Goal: Task Accomplishment & Management: Manage account settings

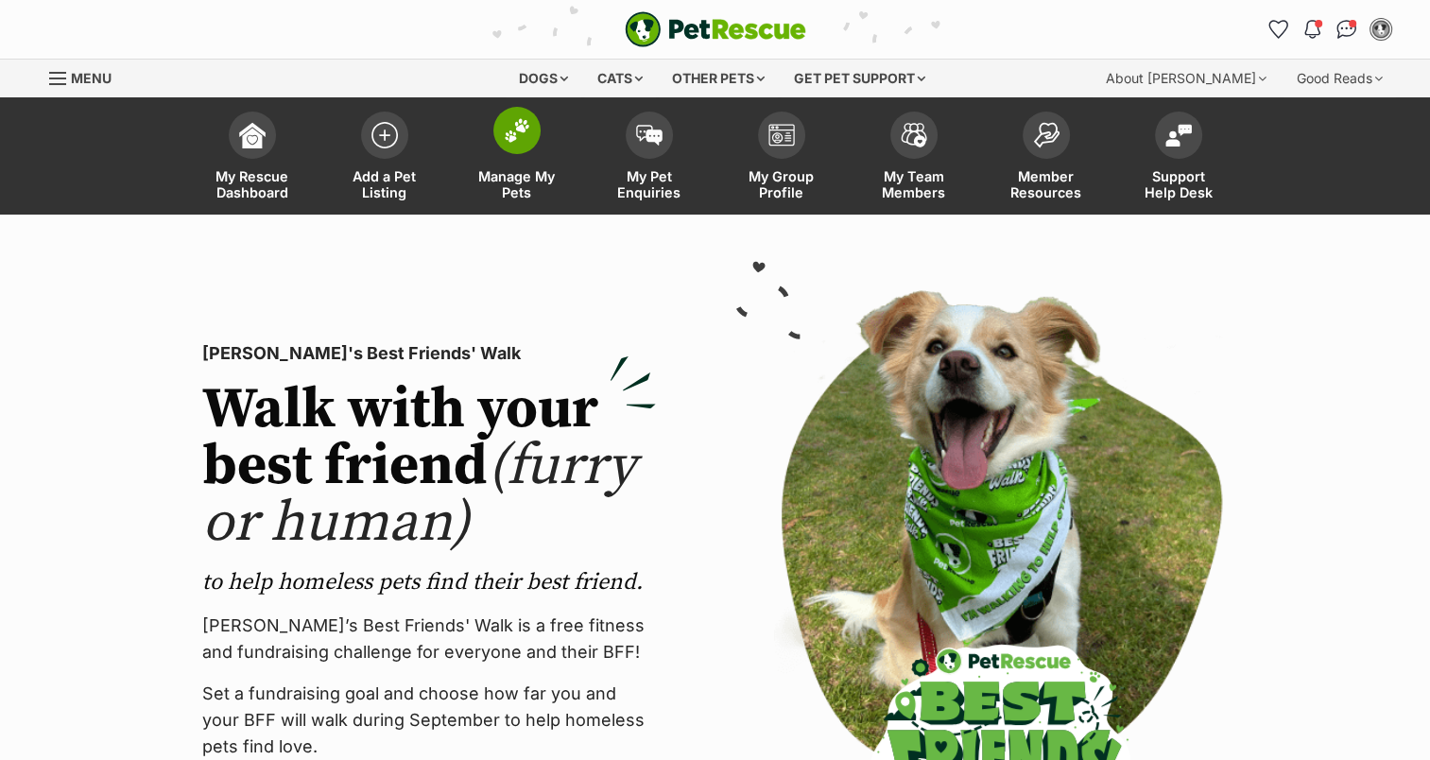
click at [525, 148] on span at bounding box center [516, 130] width 47 height 47
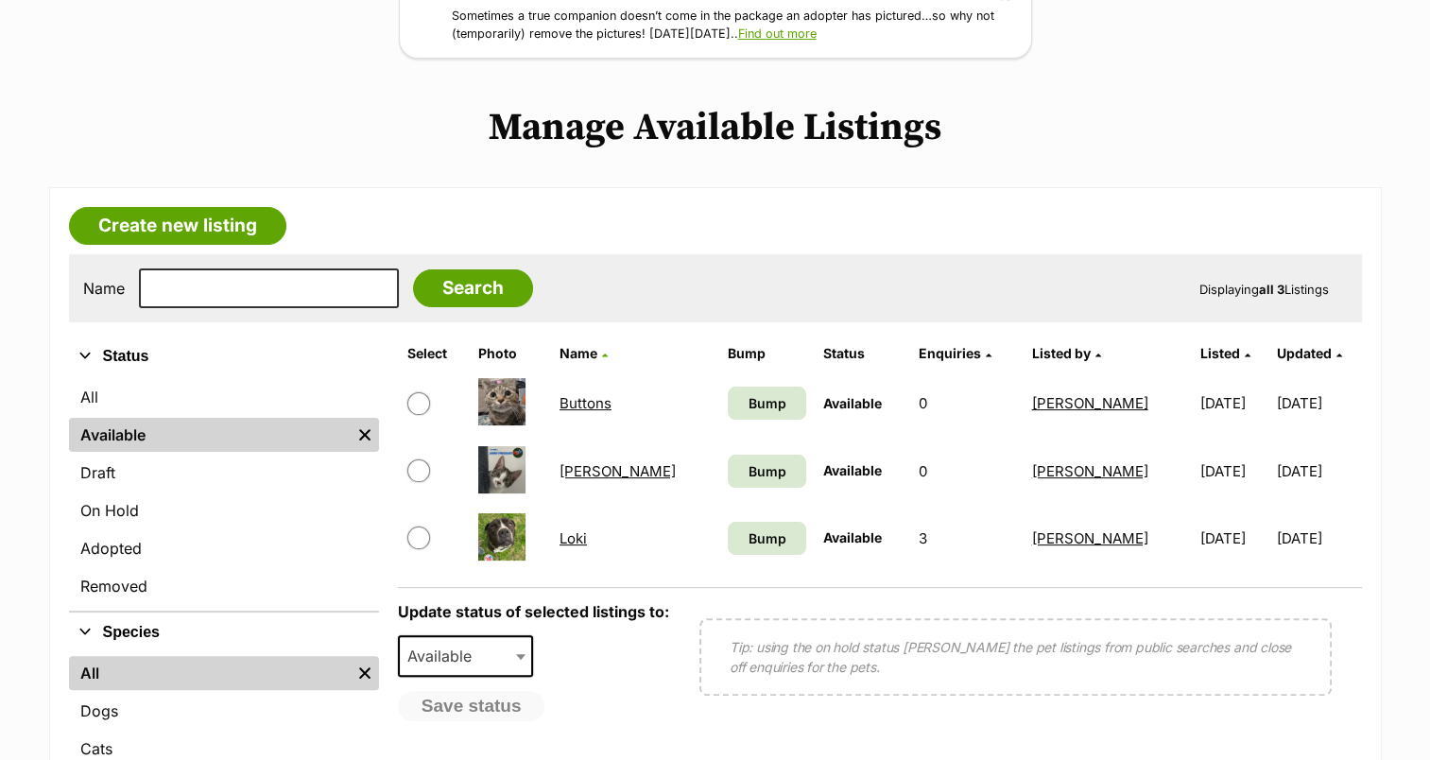
scroll to position [302, 0]
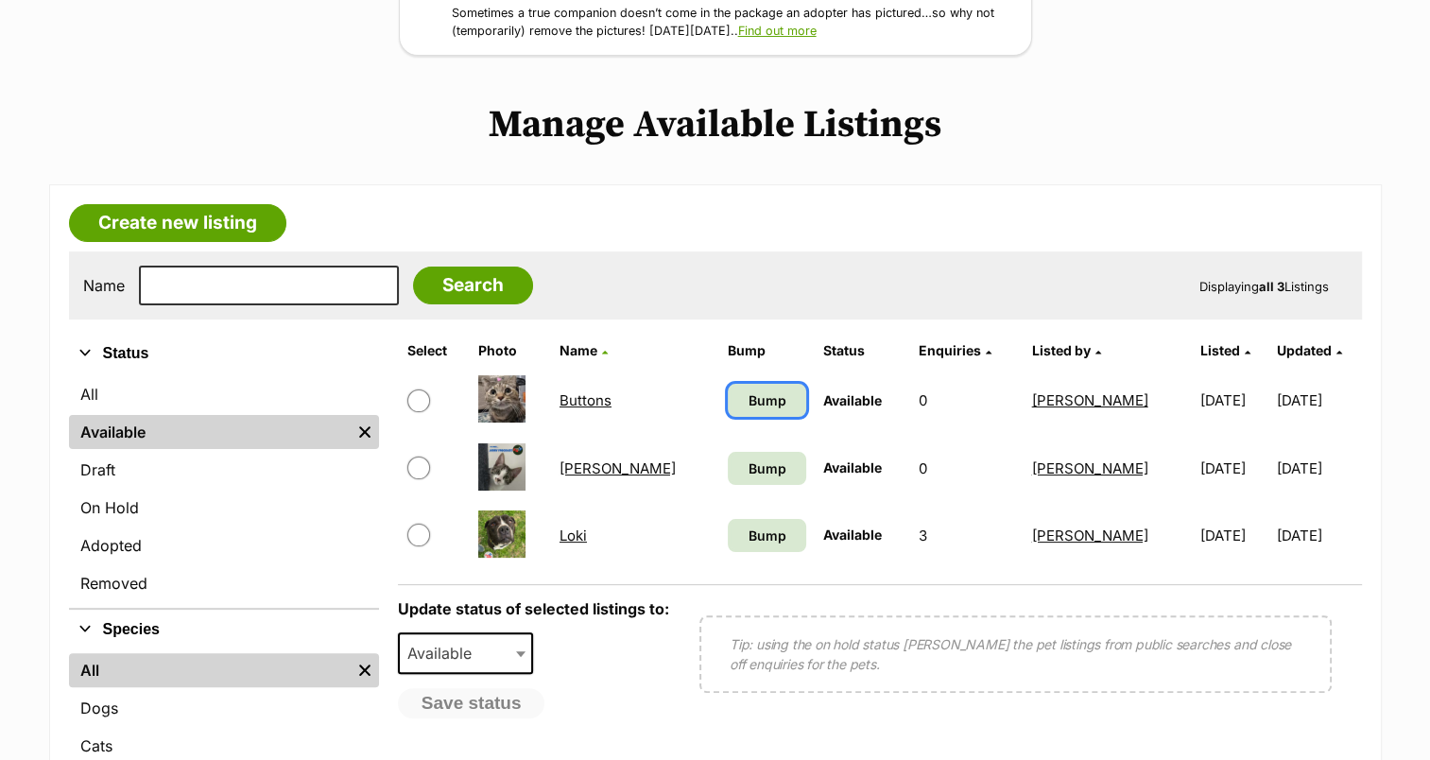
click at [765, 387] on link "Bump" at bounding box center [767, 400] width 78 height 33
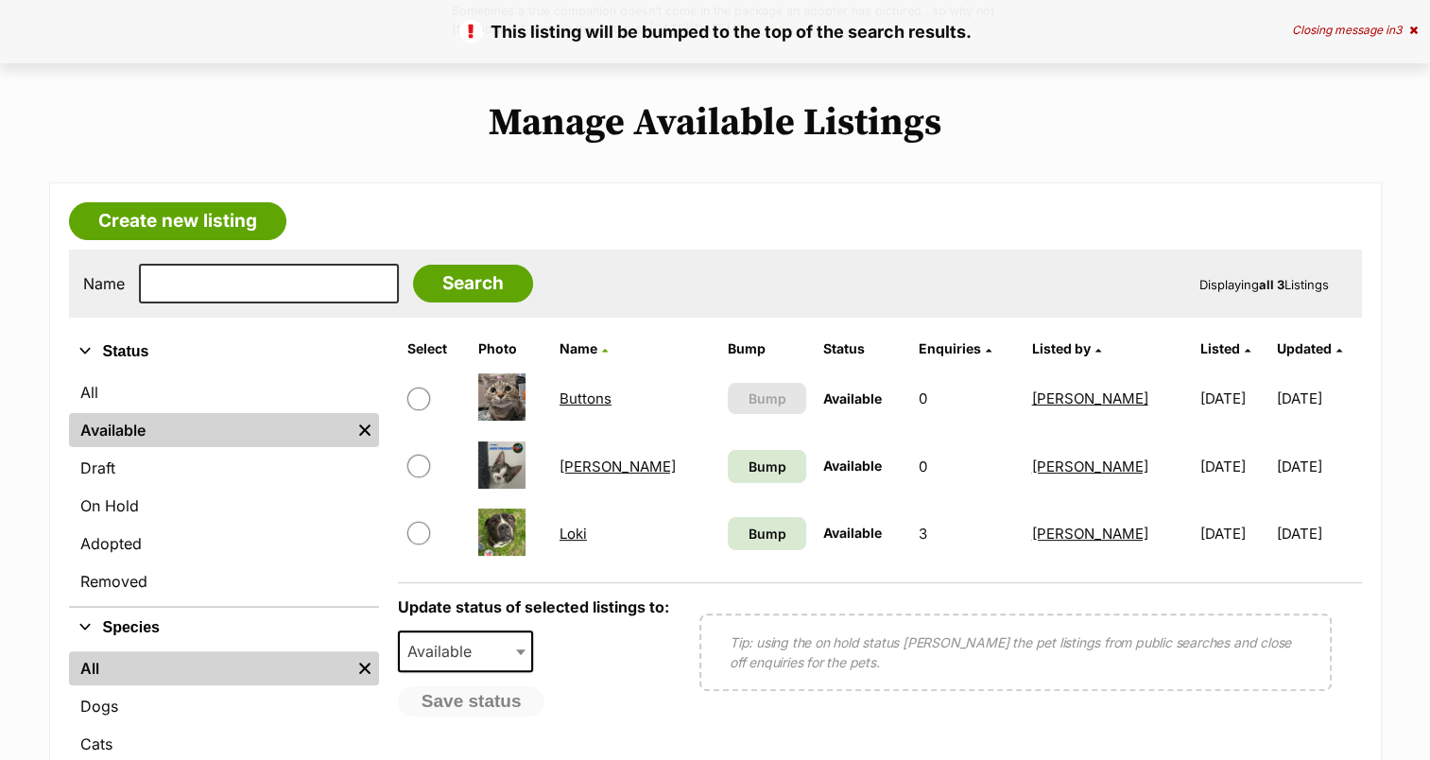
scroll to position [316, 0]
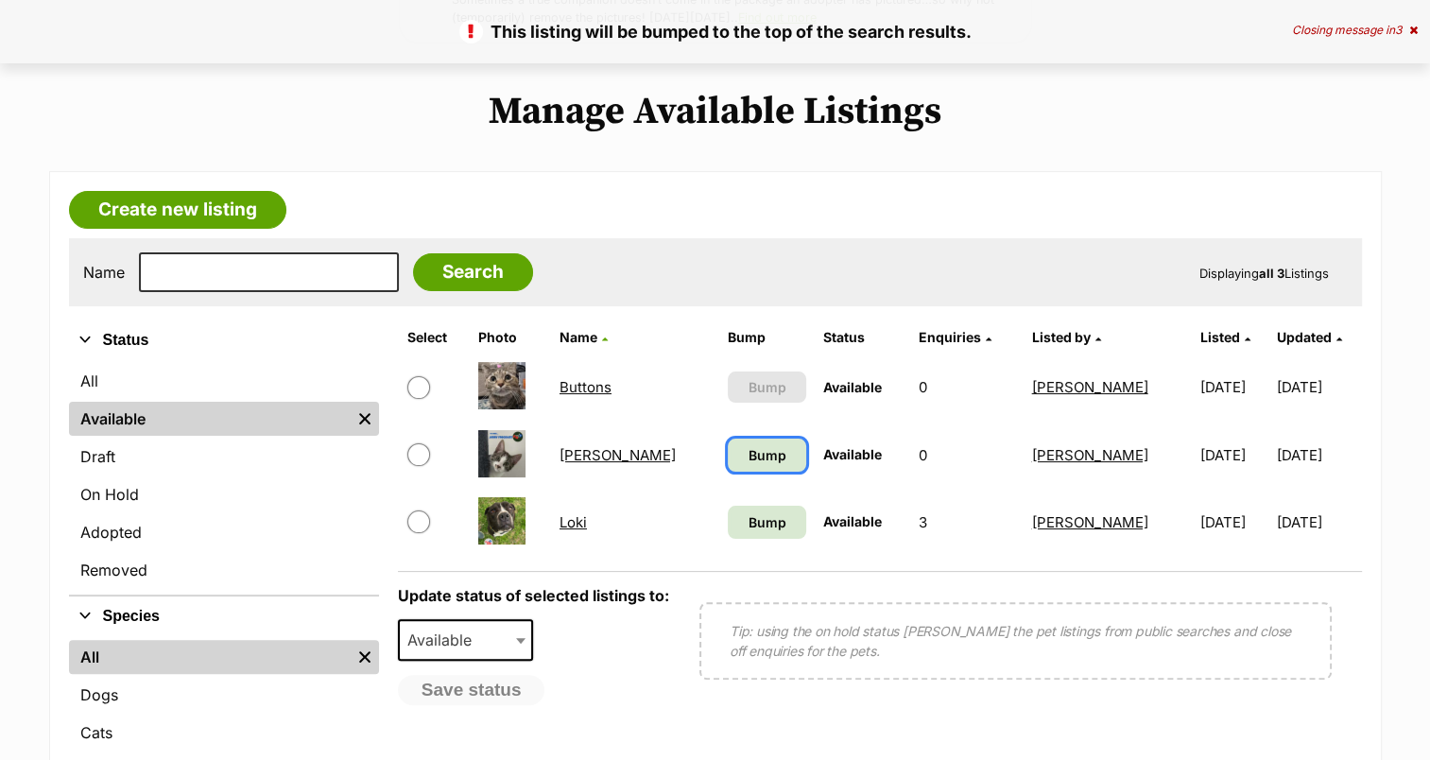
click at [728, 464] on link "Bump" at bounding box center [767, 455] width 78 height 33
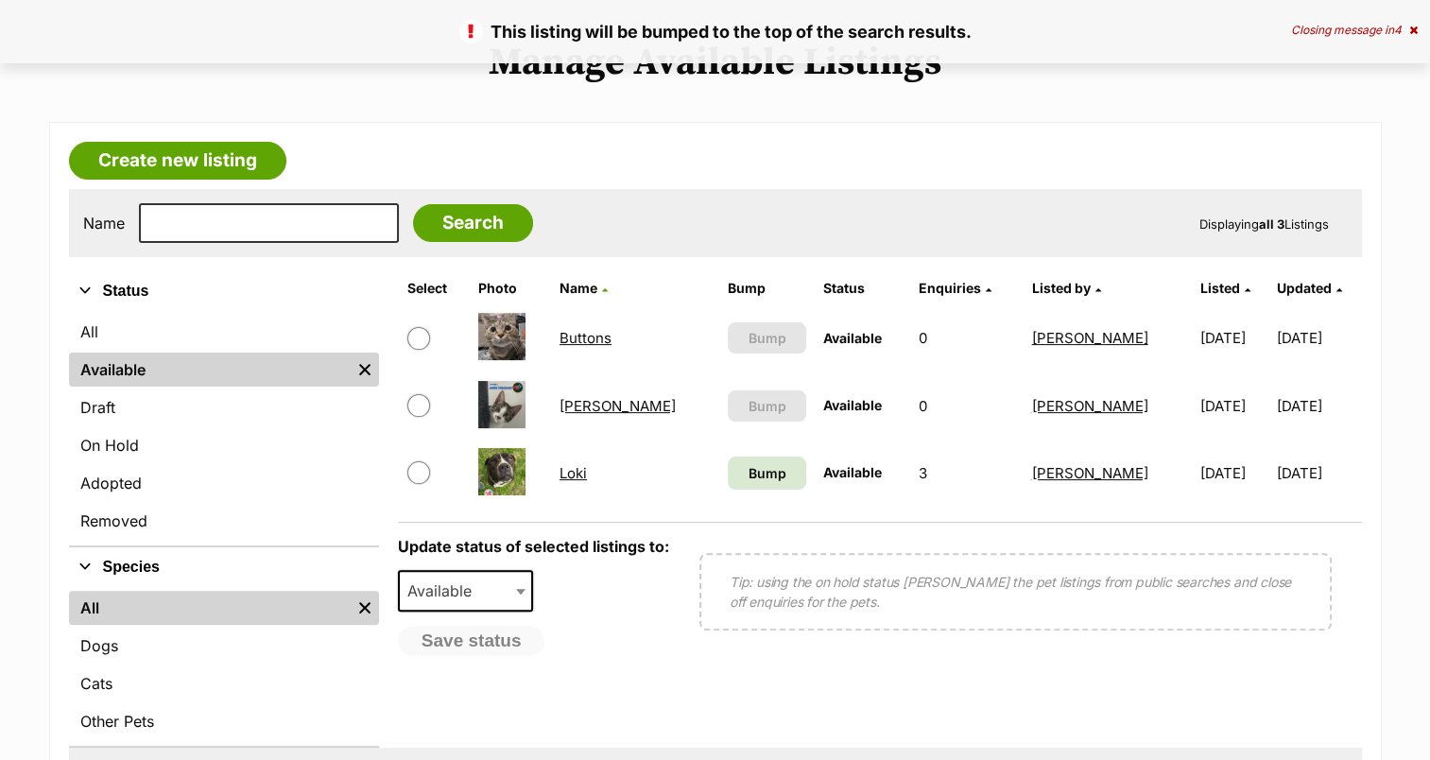
scroll to position [364, 0]
click at [748, 473] on span "Bump" at bounding box center [767, 474] width 38 height 20
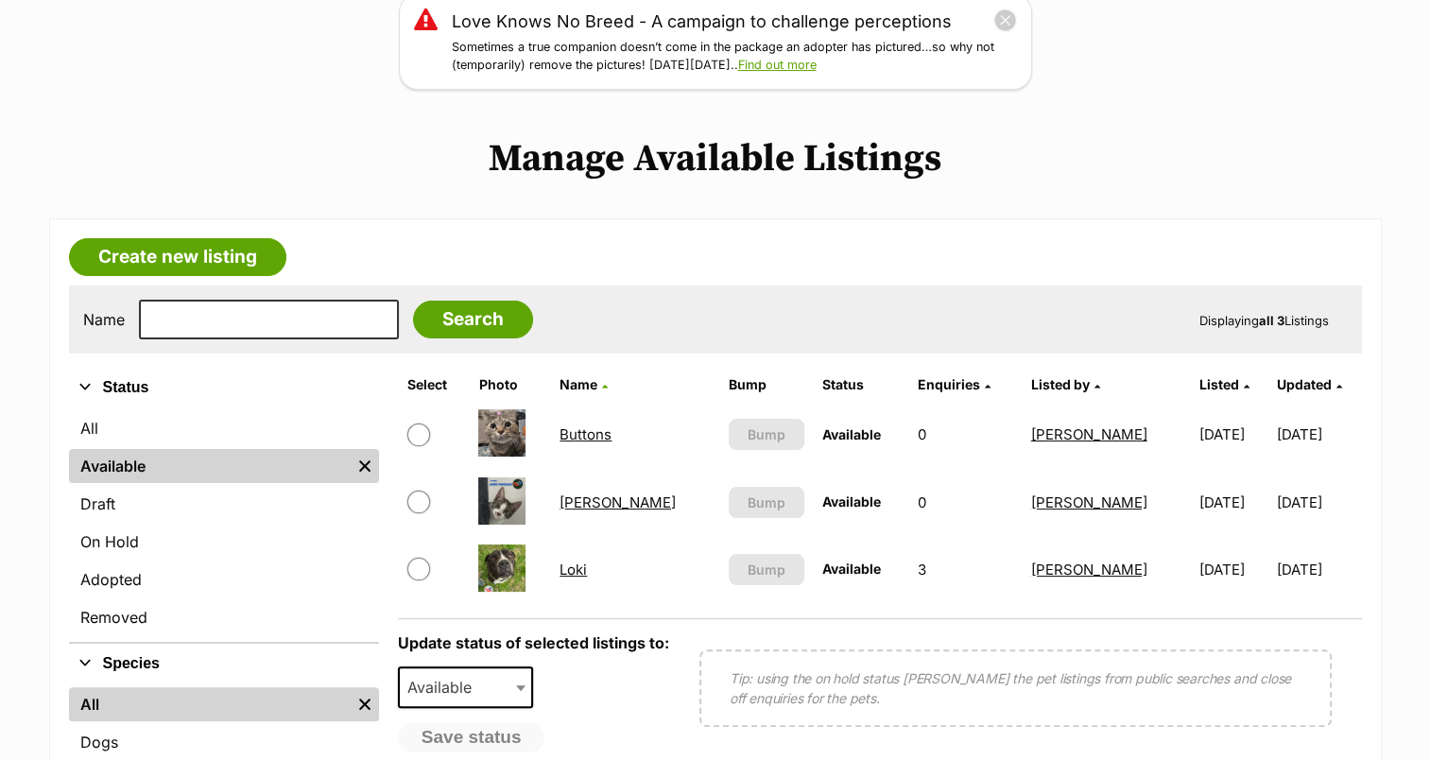
scroll to position [295, 0]
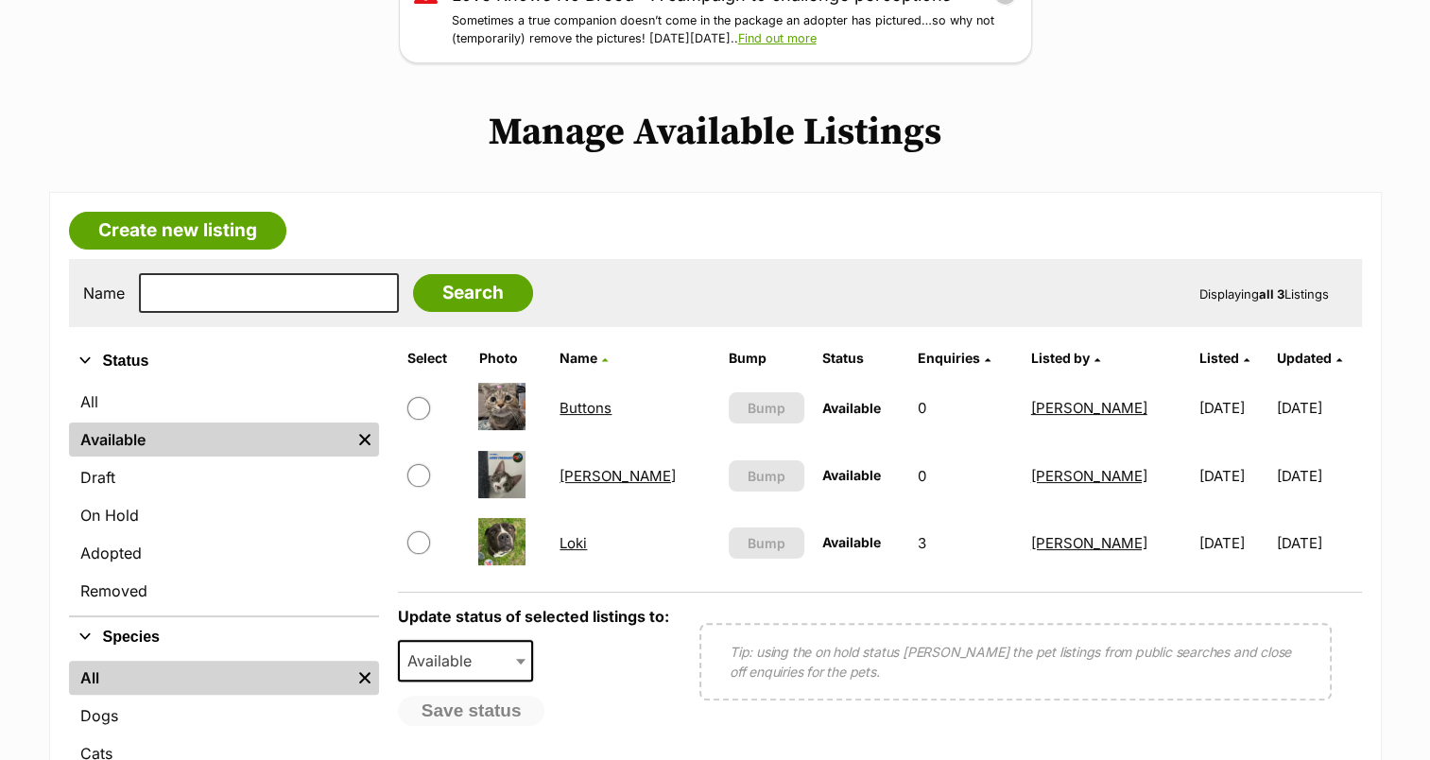
click at [584, 534] on link "Loki" at bounding box center [573, 543] width 27 height 18
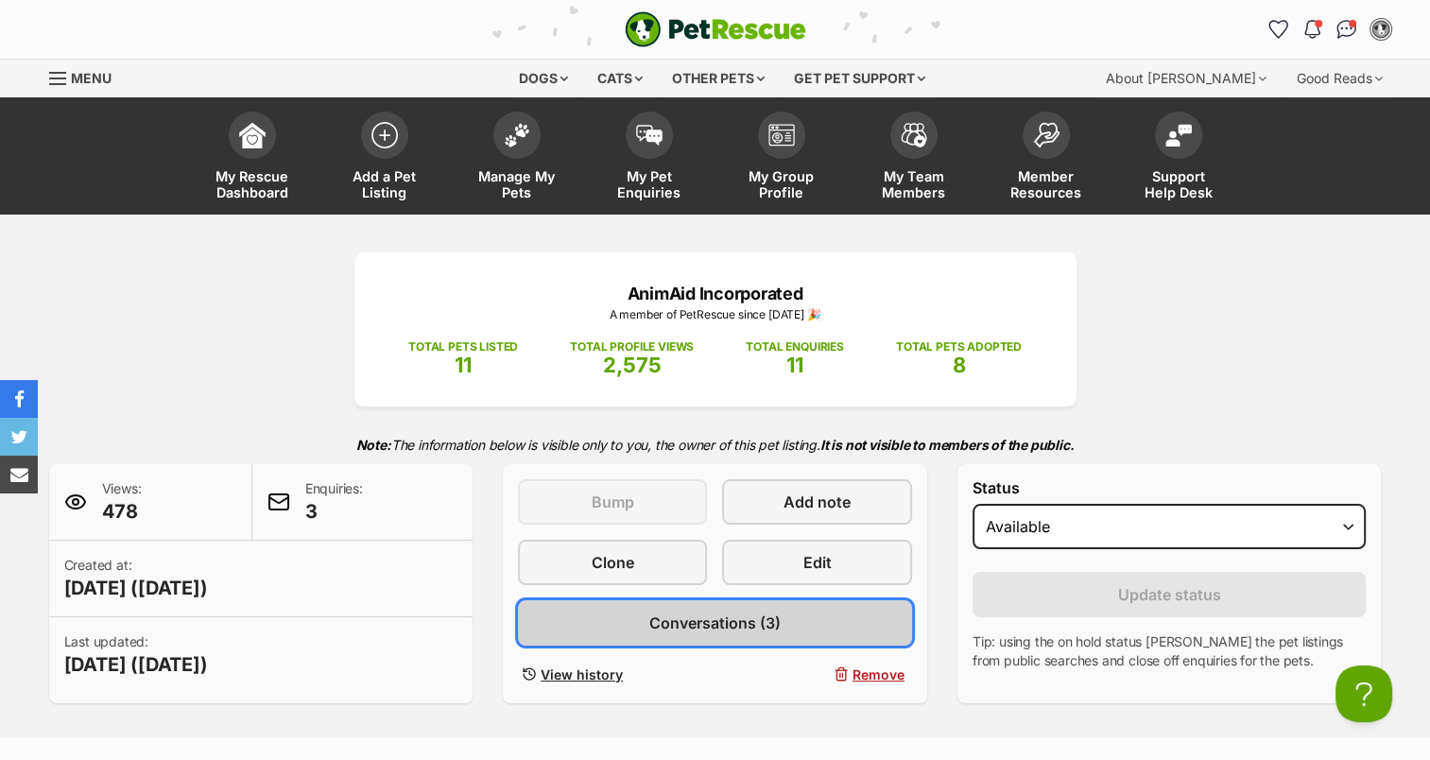
click at [625, 613] on link "Conversations (3)" at bounding box center [715, 622] width 394 height 45
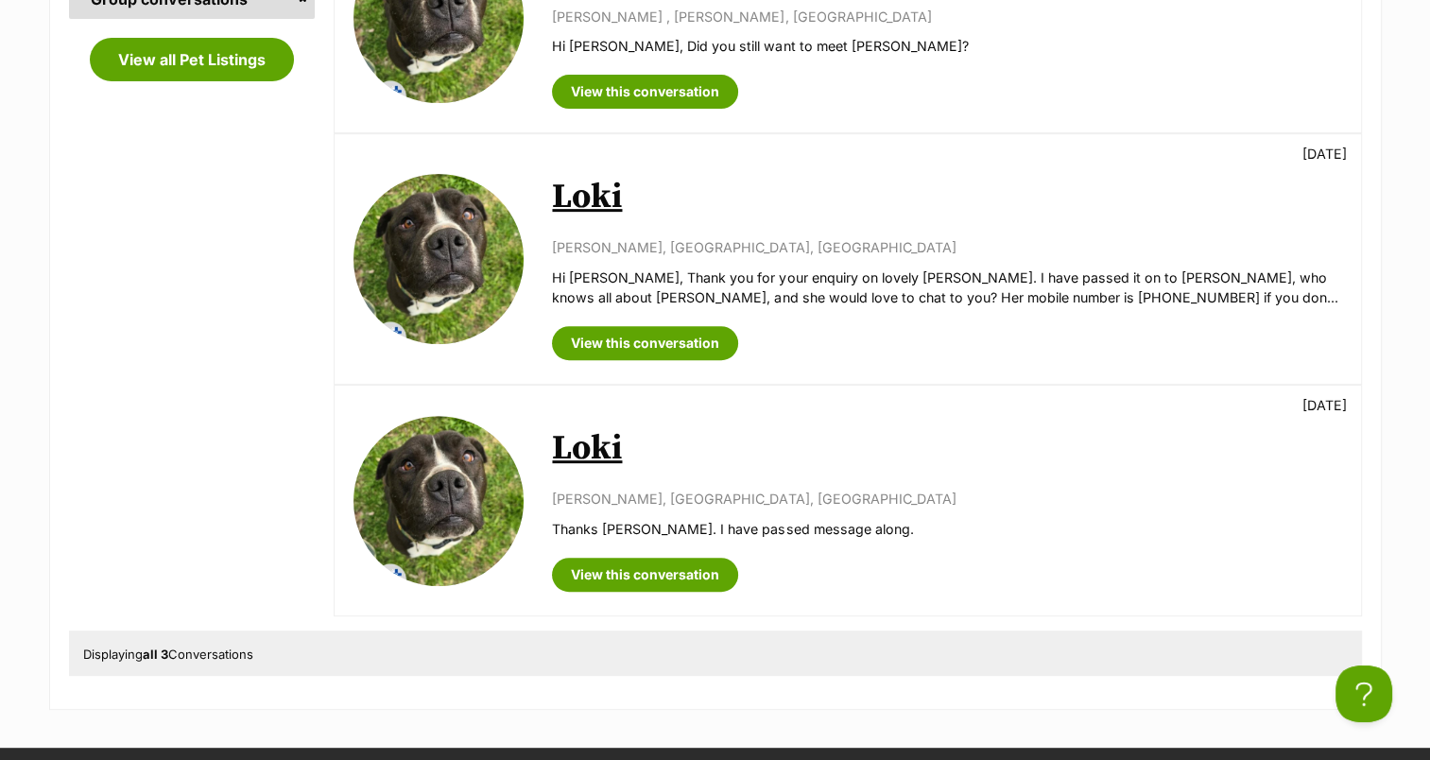
scroll to position [800, 0]
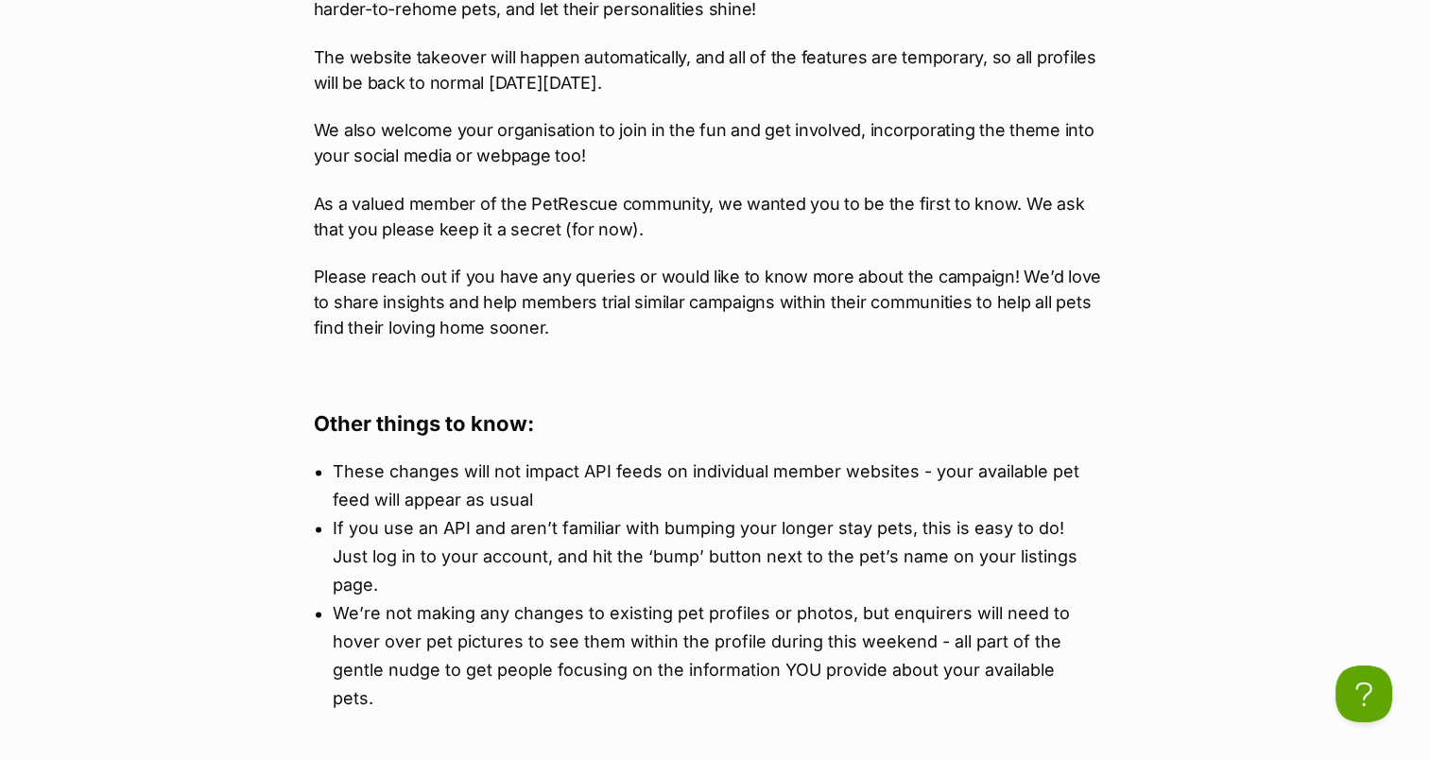
scroll to position [3438, 0]
